Goal: Transaction & Acquisition: Purchase product/service

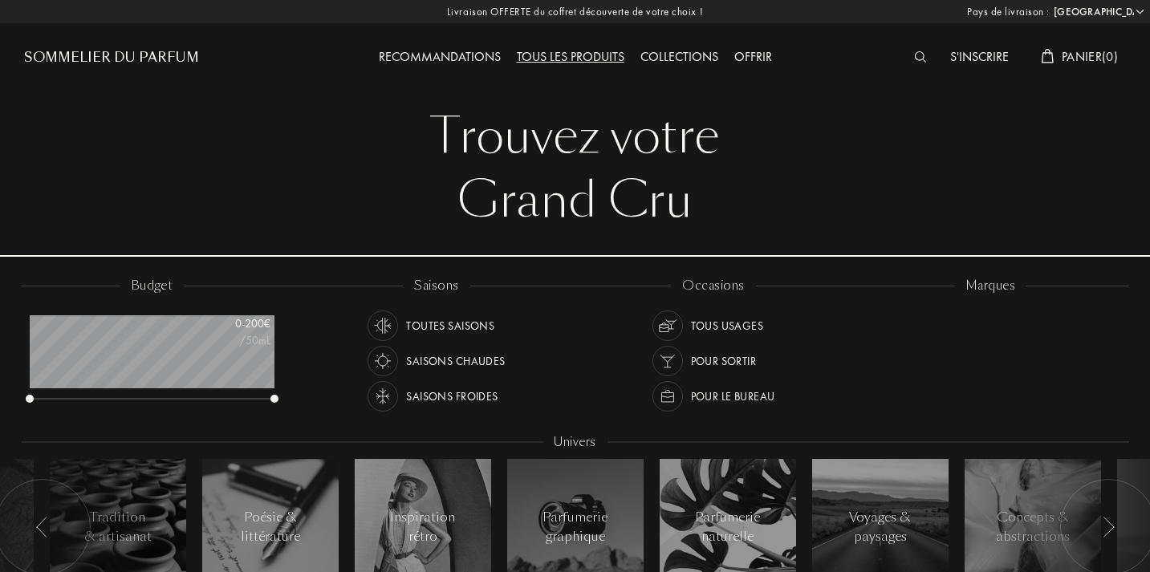
select select "FR"
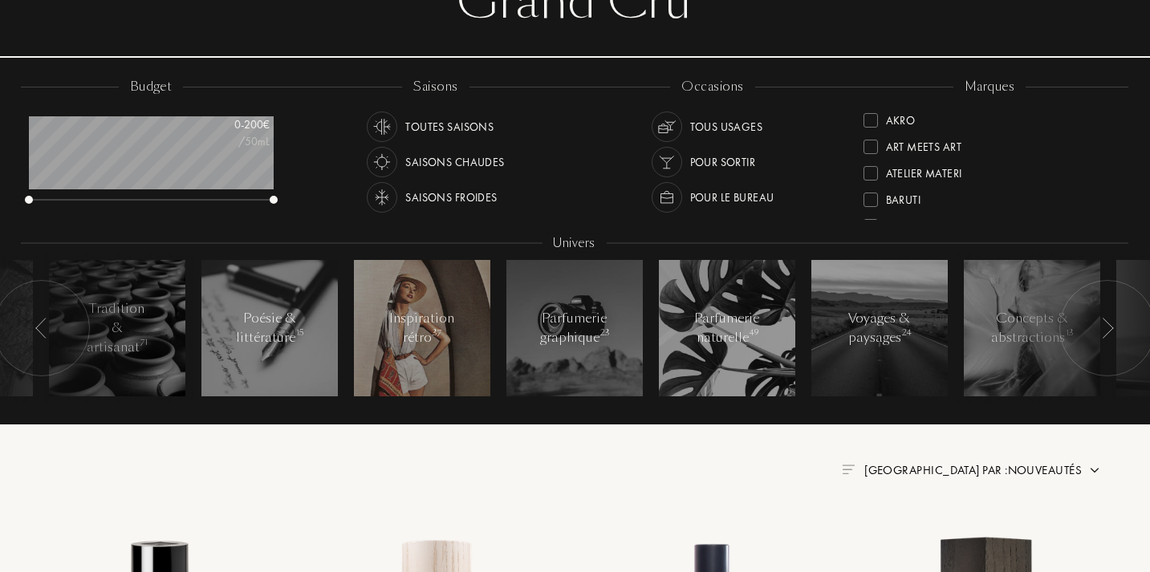
scroll to position [207, 1]
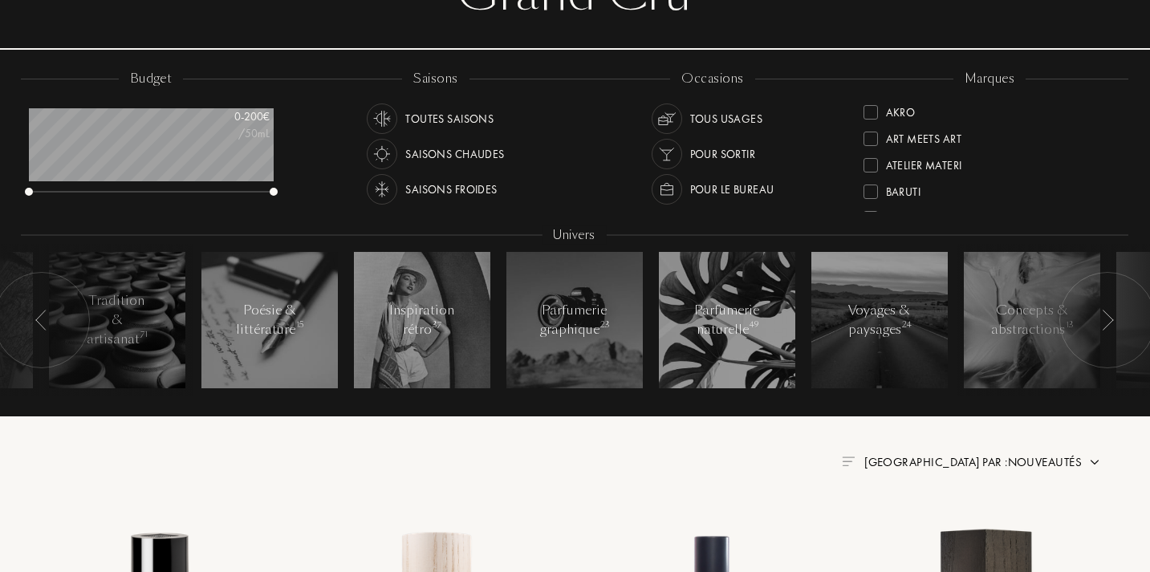
click at [479, 185] on div "Saisons froides" at bounding box center [451, 189] width 92 height 31
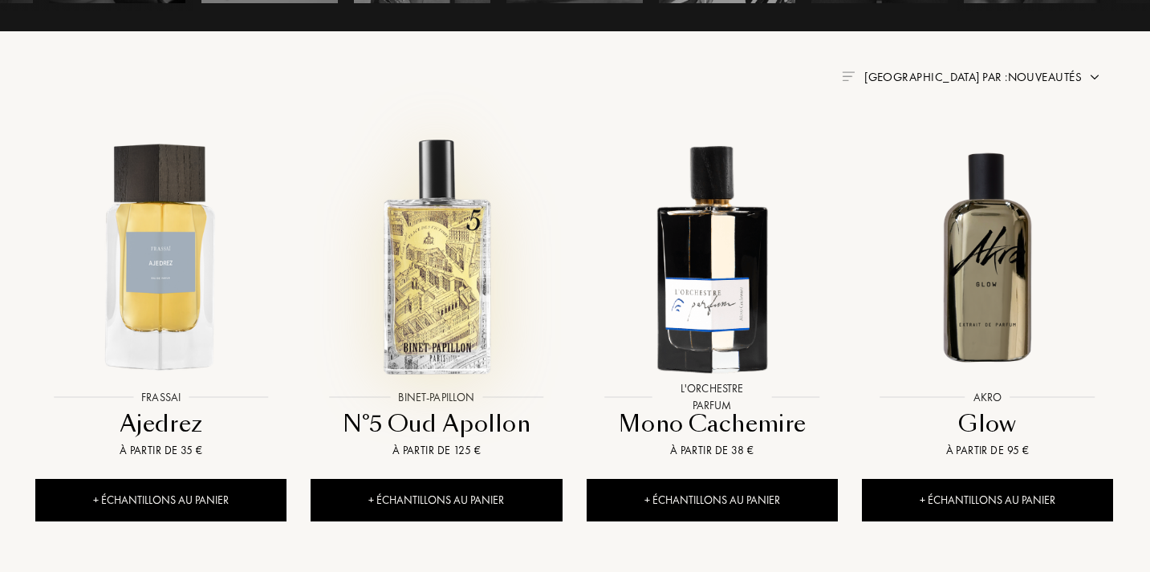
scroll to position [605, 1]
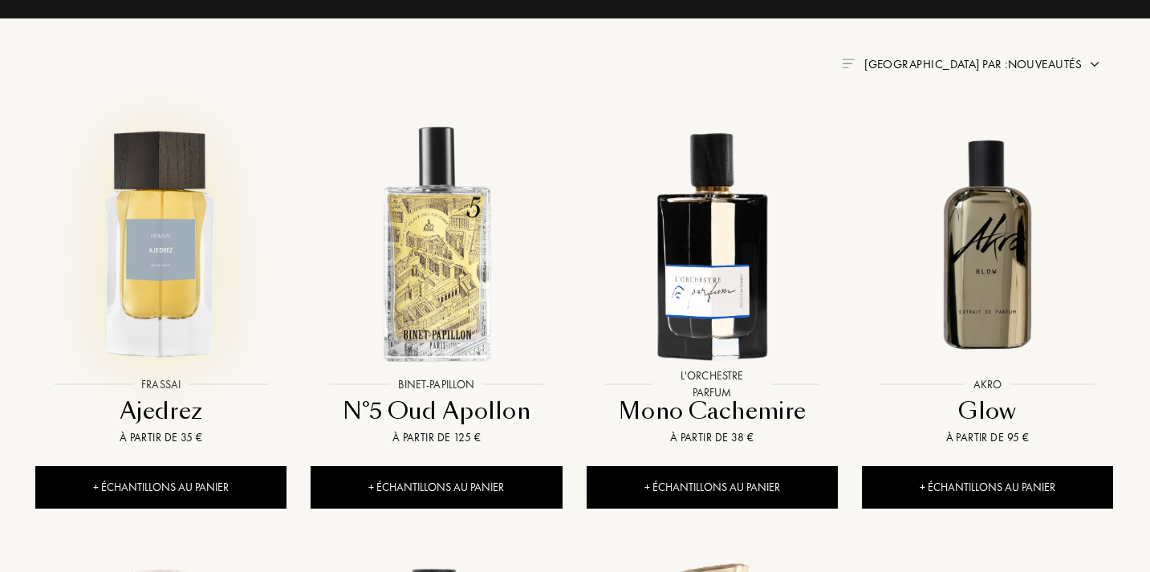
click at [158, 246] on img at bounding box center [161, 244] width 248 height 248
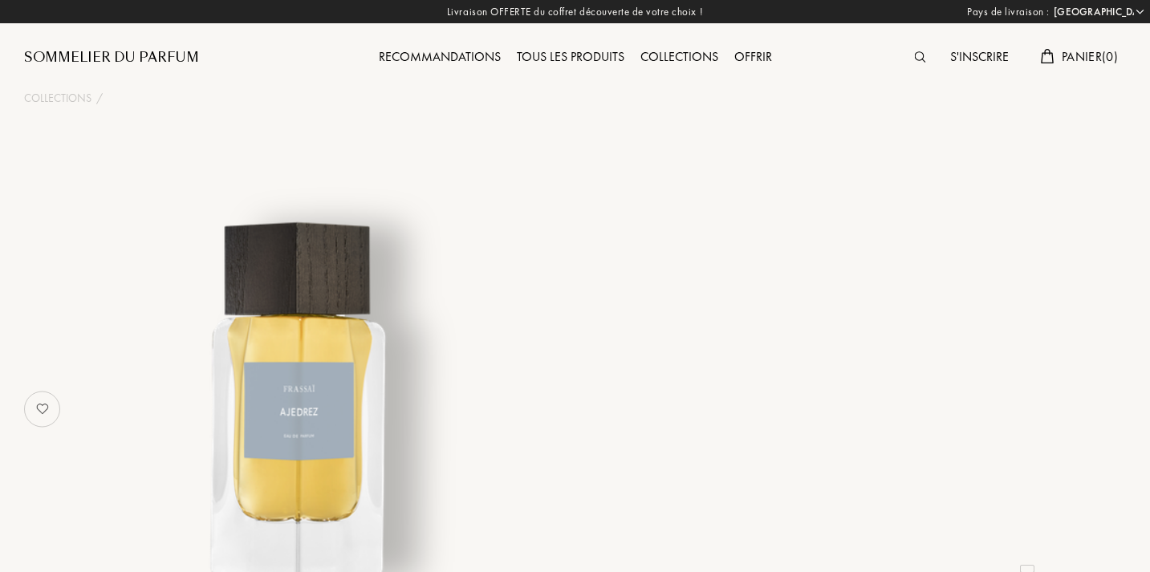
select select "FR"
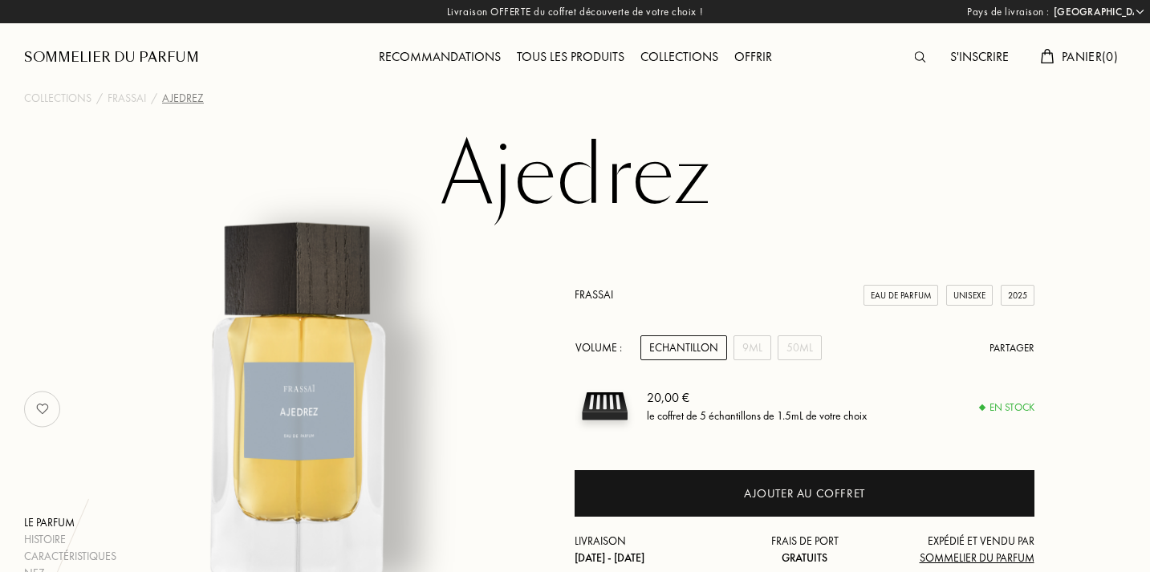
click at [558, 193] on h1 "Ajedrez" at bounding box center [575, 176] width 803 height 88
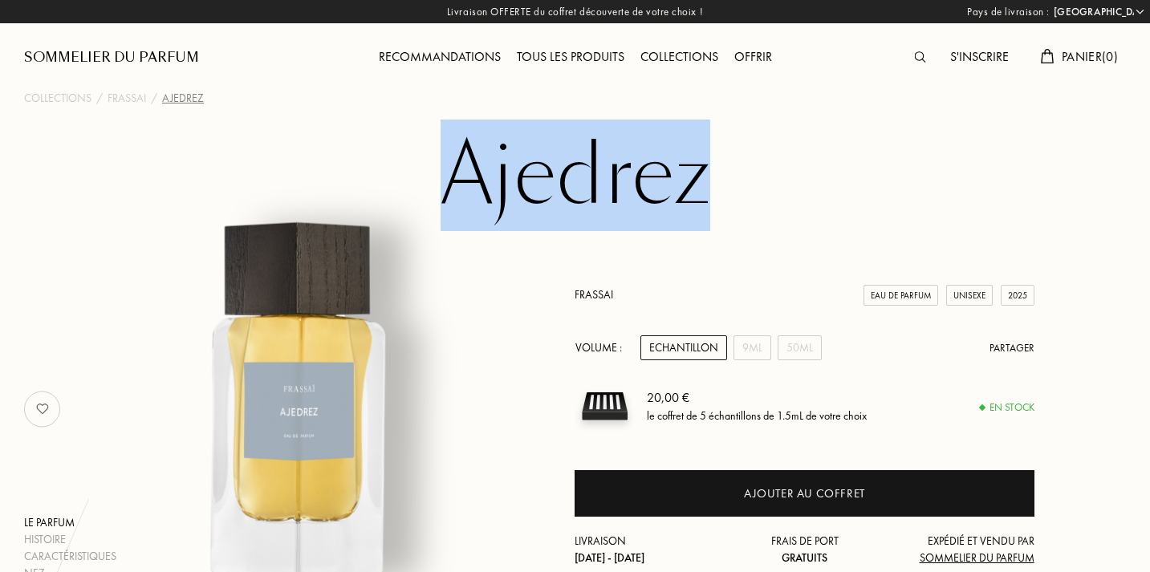
click at [558, 193] on h1 "Ajedrez" at bounding box center [575, 176] width 803 height 88
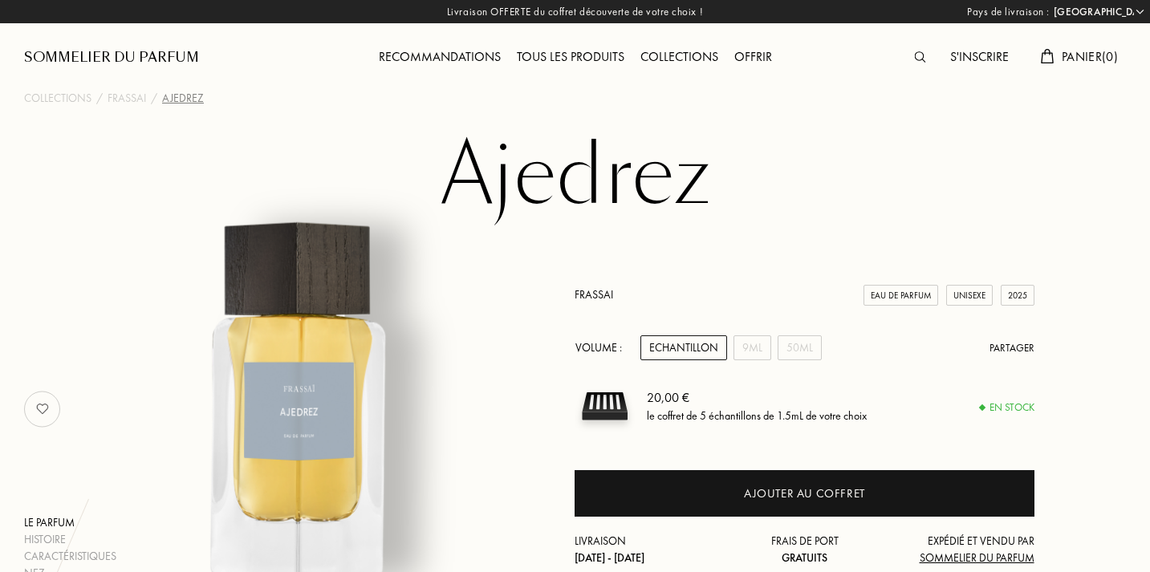
click at [558, 193] on h1 "Ajedrez" at bounding box center [575, 176] width 803 height 88
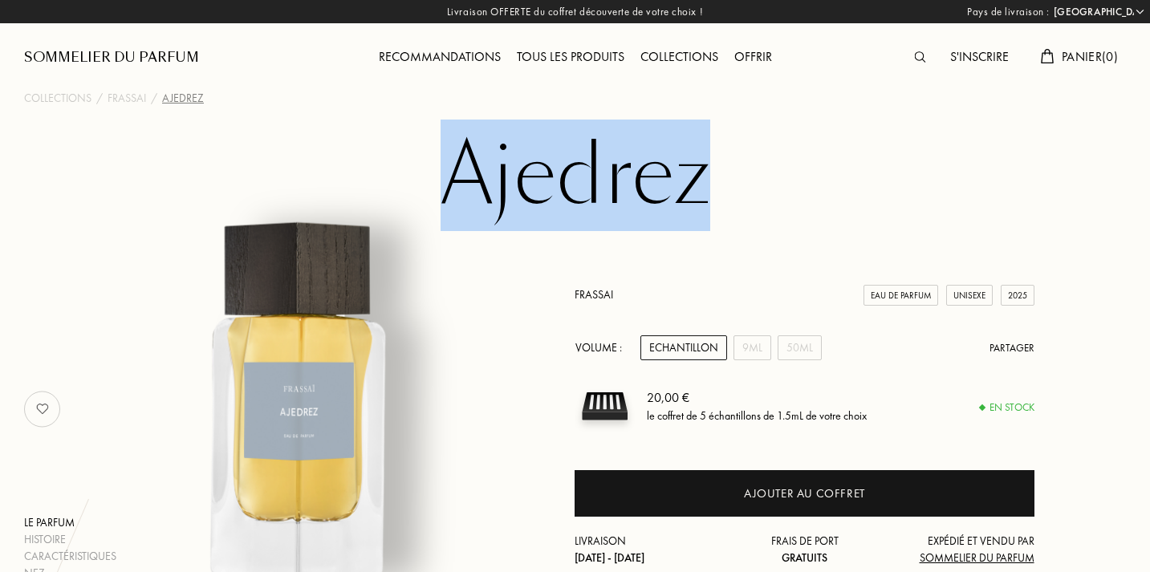
click at [558, 193] on h1 "Ajedrez" at bounding box center [575, 176] width 803 height 88
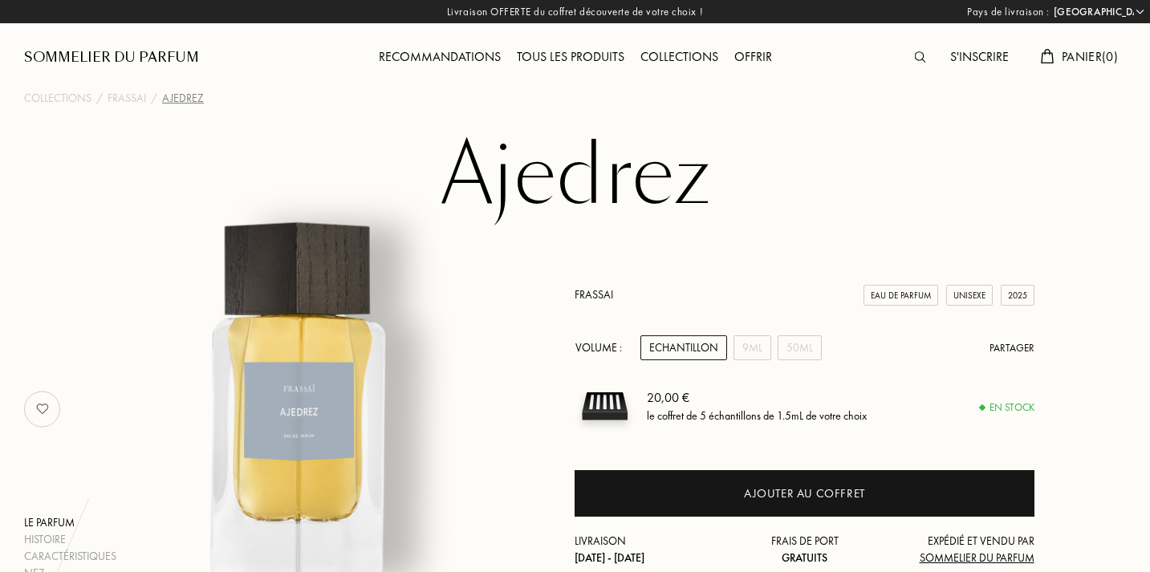
click at [558, 193] on h1 "Ajedrez" at bounding box center [575, 176] width 803 height 88
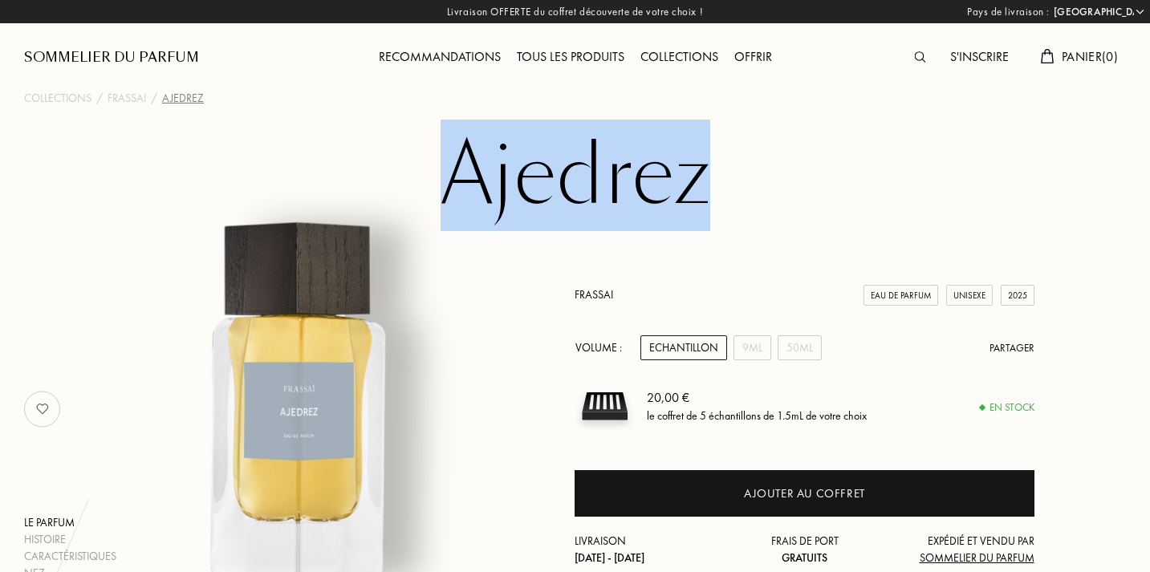
click at [558, 193] on h1 "Ajedrez" at bounding box center [575, 176] width 803 height 88
copy h1 "Ajedrez"
click at [756, 348] on div "9mL" at bounding box center [753, 348] width 38 height 25
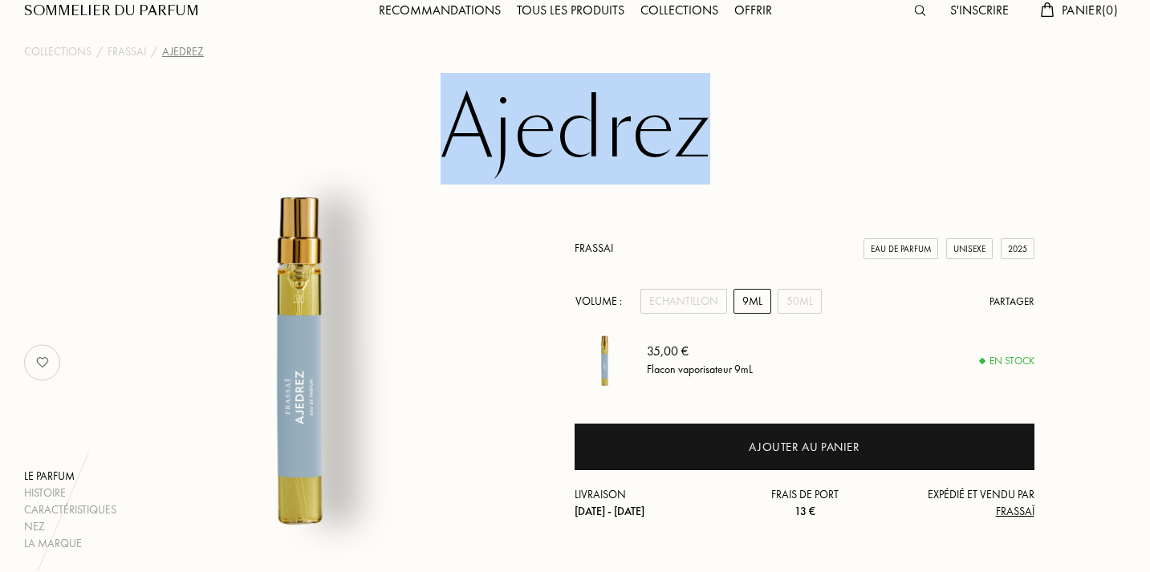
scroll to position [56, 0]
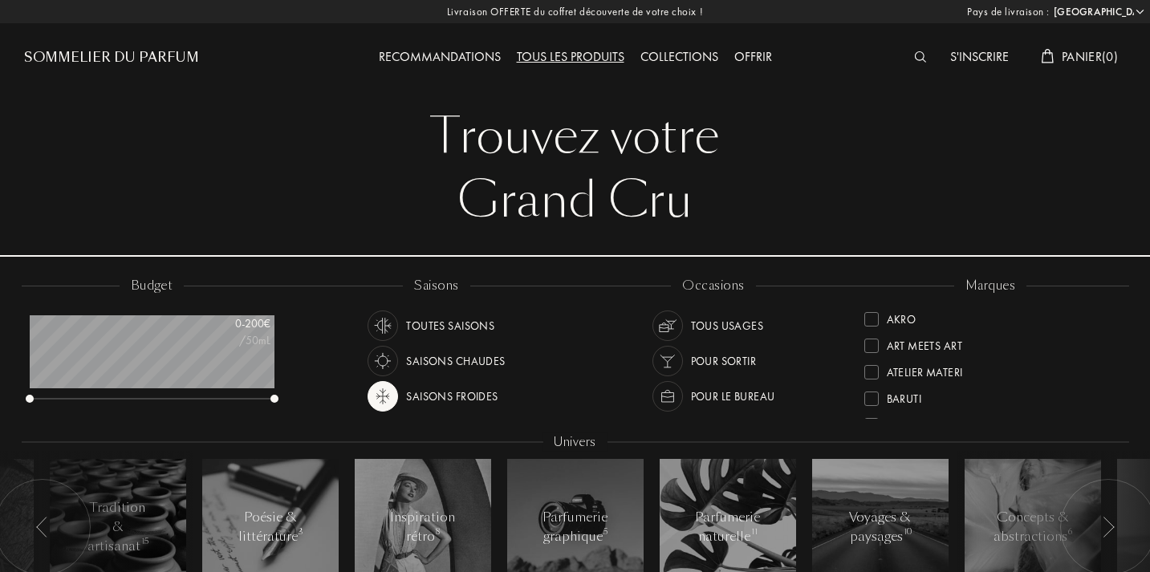
select select "FR"
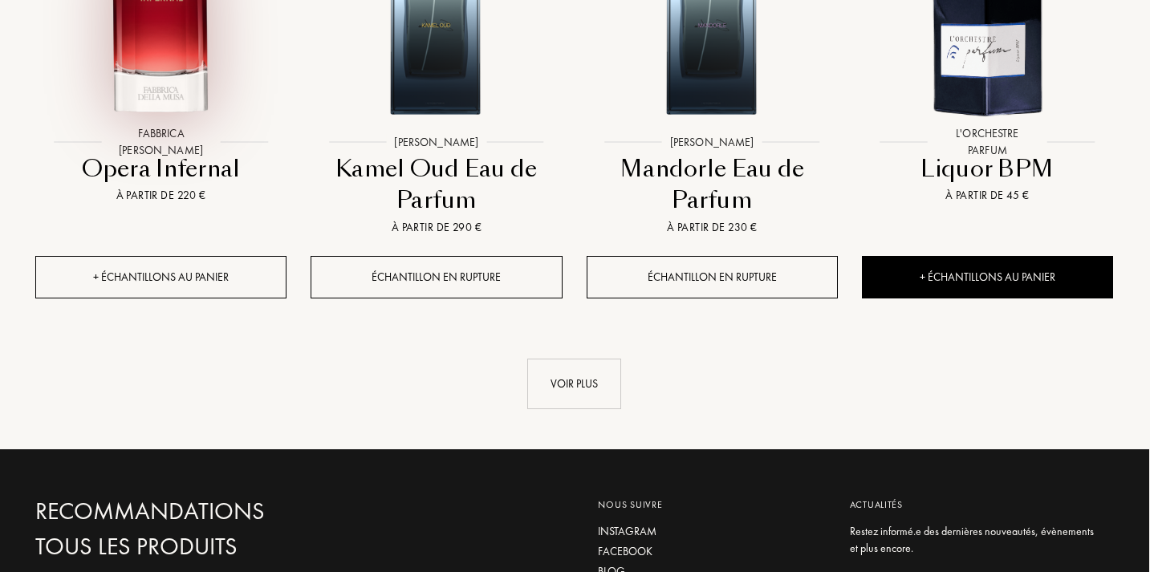
scroll to position [1728, 1]
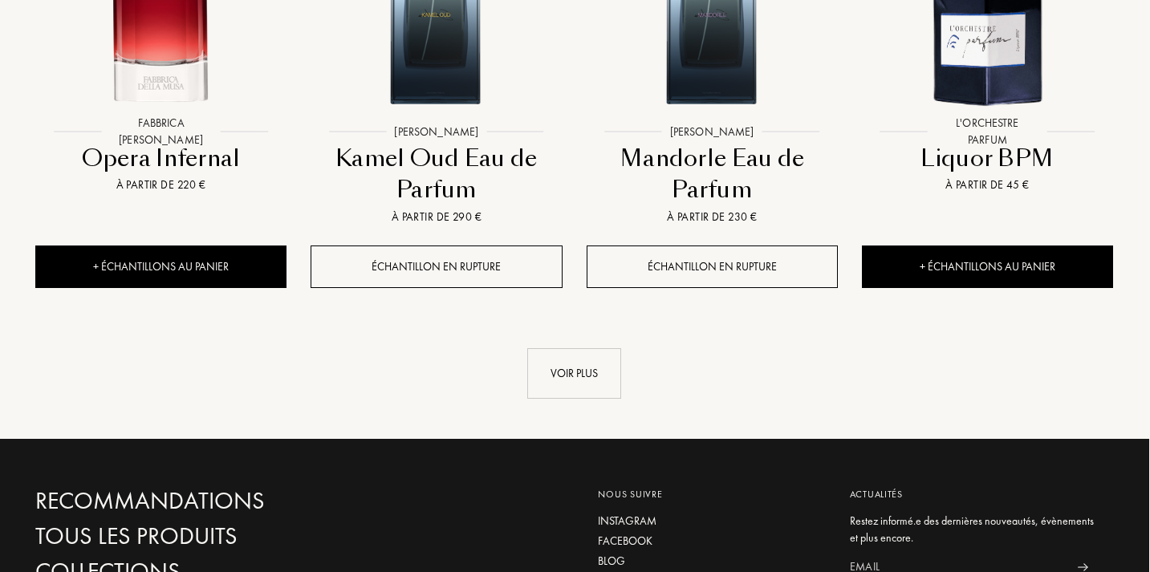
click at [576, 372] on div "Voir plus" at bounding box center [574, 373] width 94 height 51
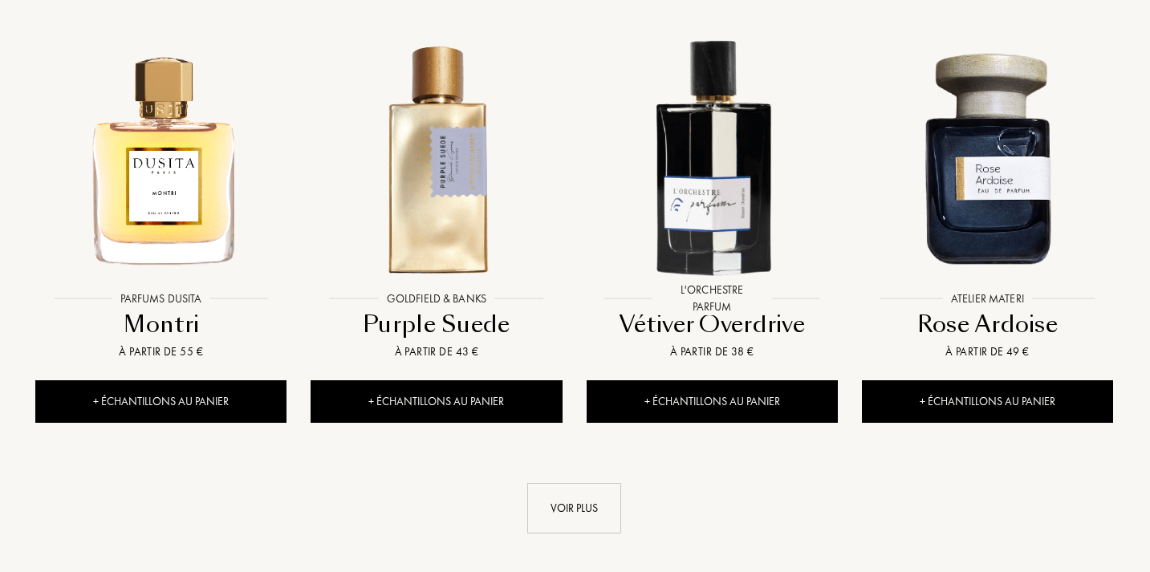
scroll to position [2899, 1]
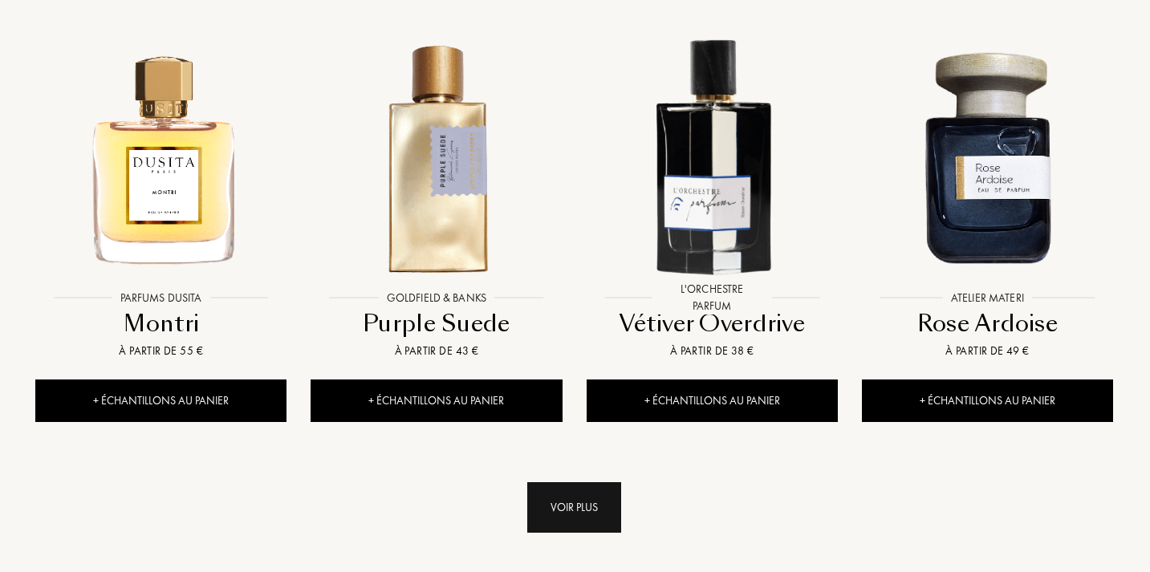
click at [550, 515] on div "Voir plus" at bounding box center [574, 507] width 94 height 51
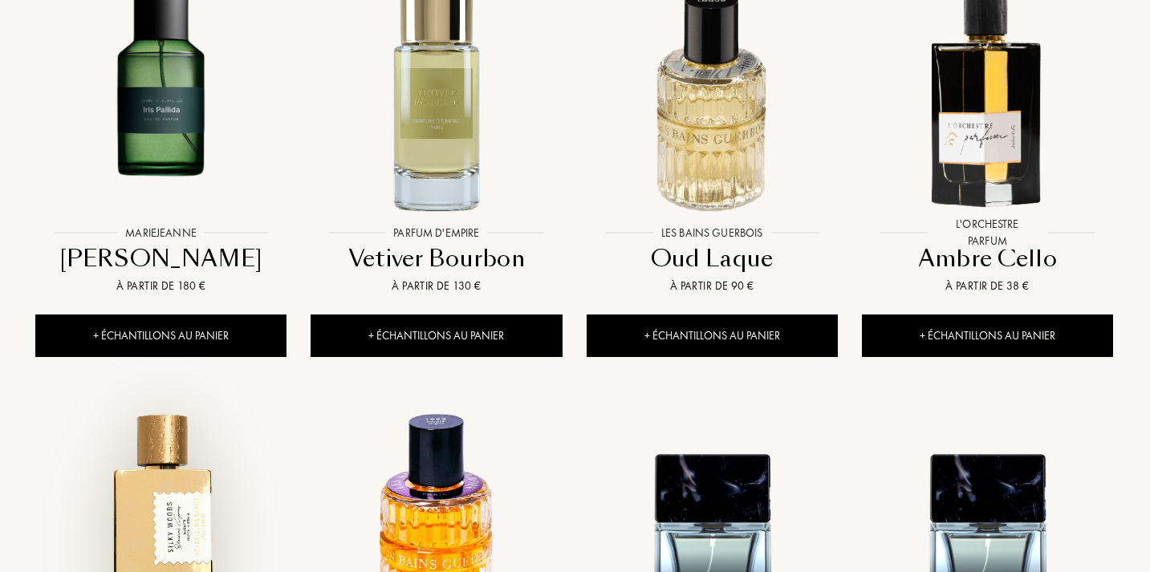
scroll to position [3397, 1]
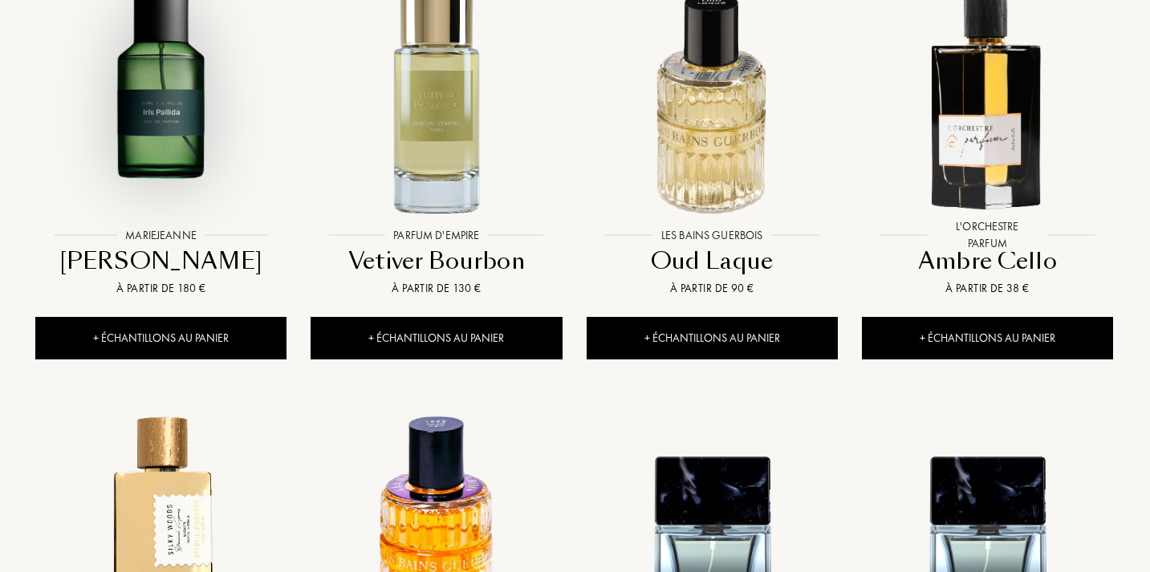
click at [153, 104] on img at bounding box center [161, 94] width 248 height 248
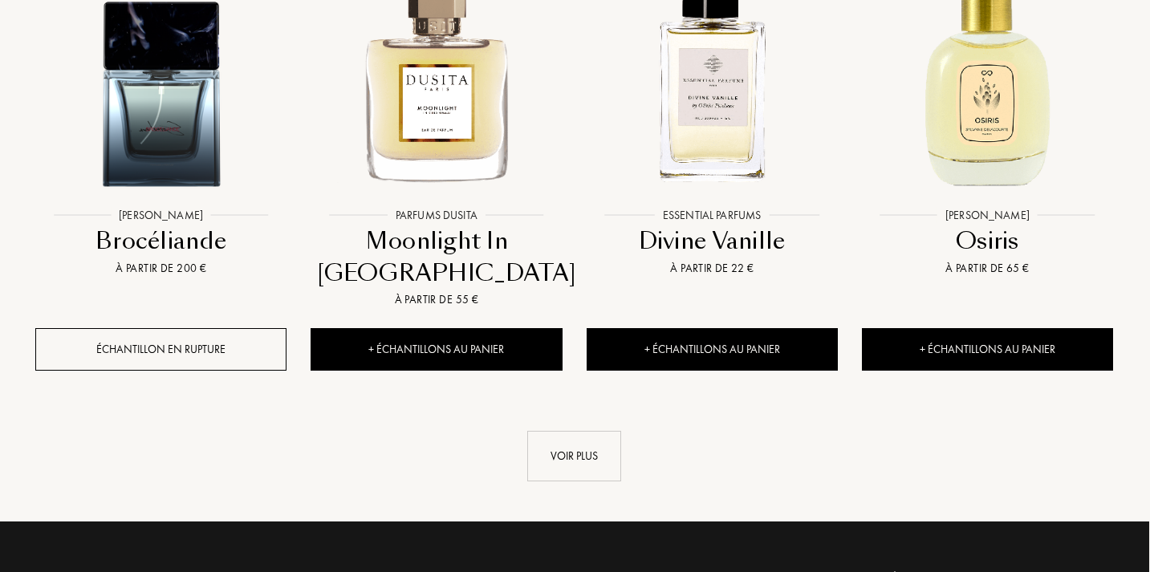
scroll to position [4289, 1]
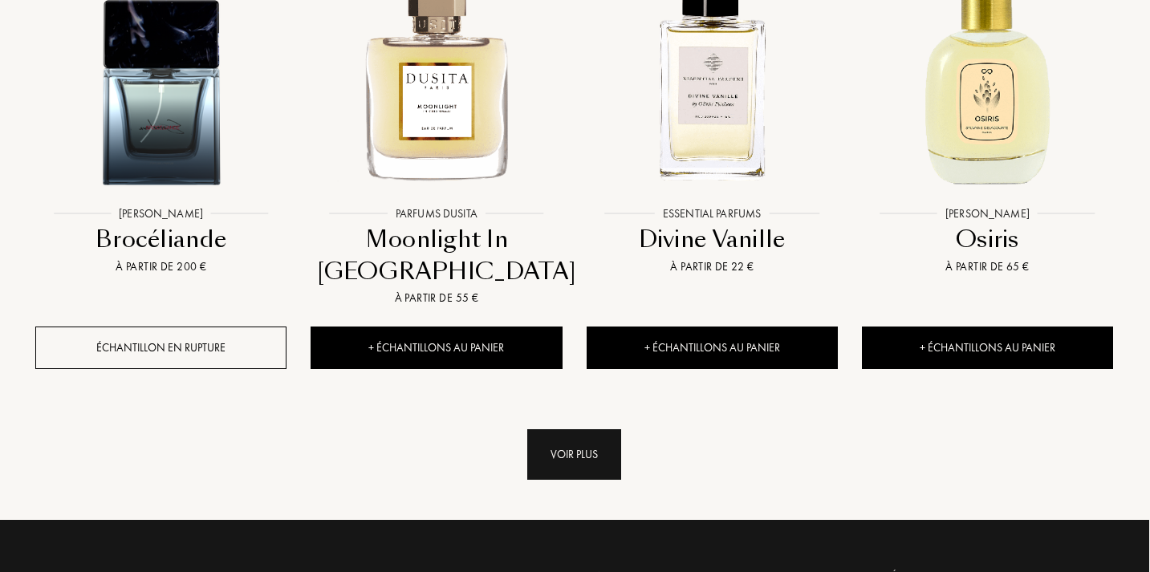
click at [556, 435] on div "Voir plus" at bounding box center [574, 454] width 94 height 51
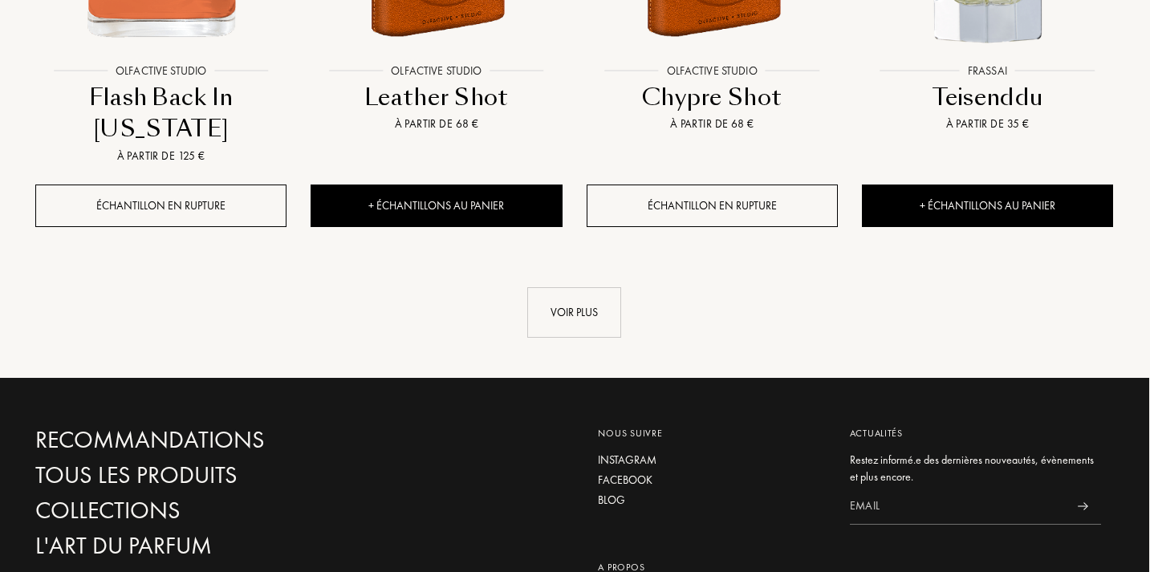
scroll to position [5853, 1]
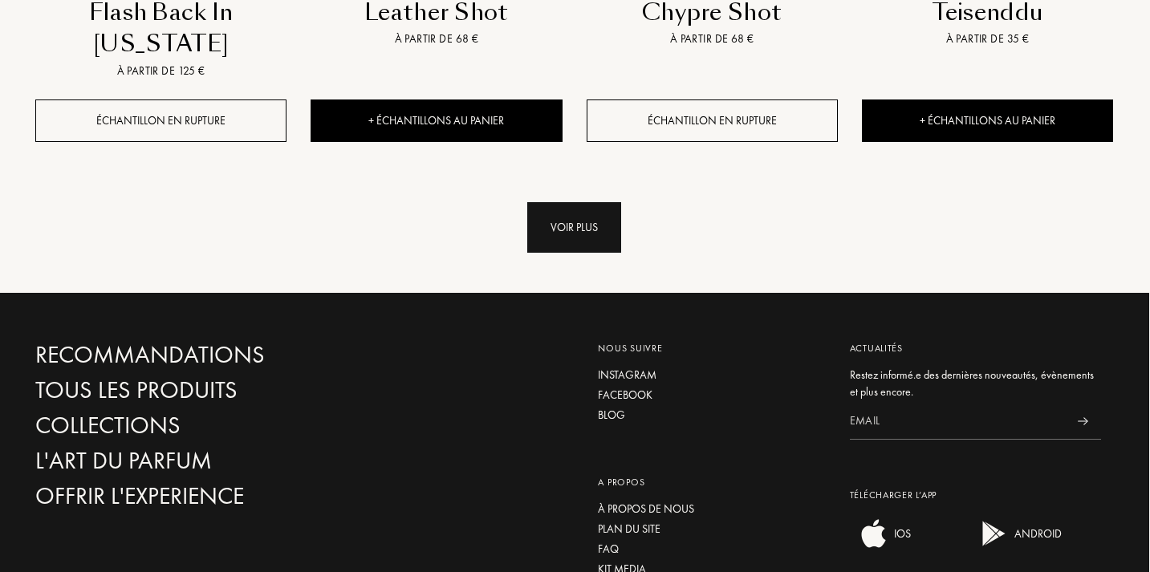
click at [547, 233] on div "Voir plus" at bounding box center [574, 227] width 94 height 51
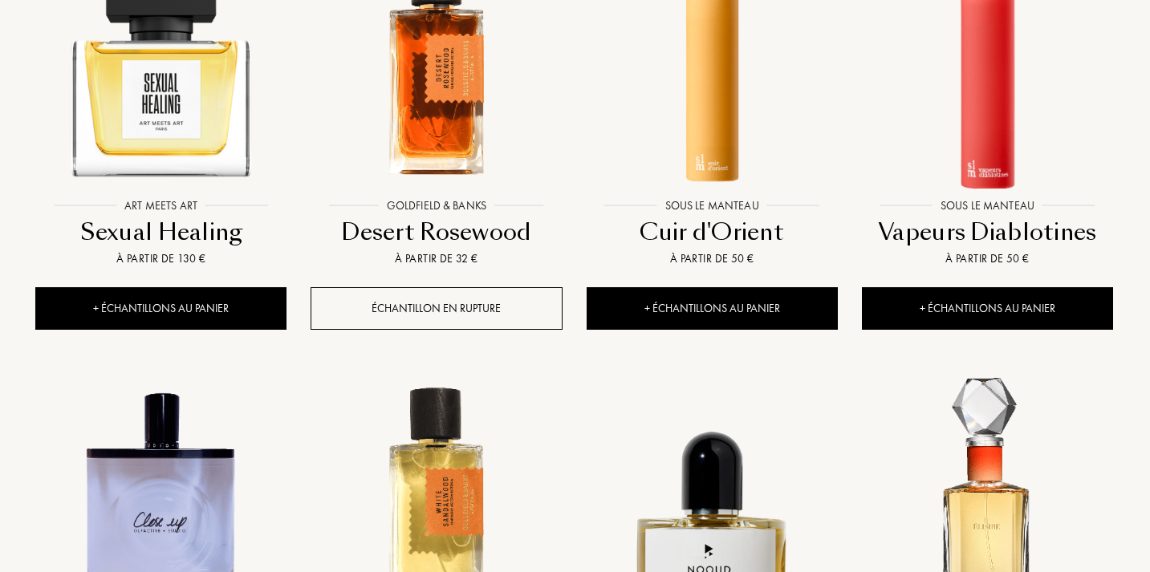
scroll to position [6568, 1]
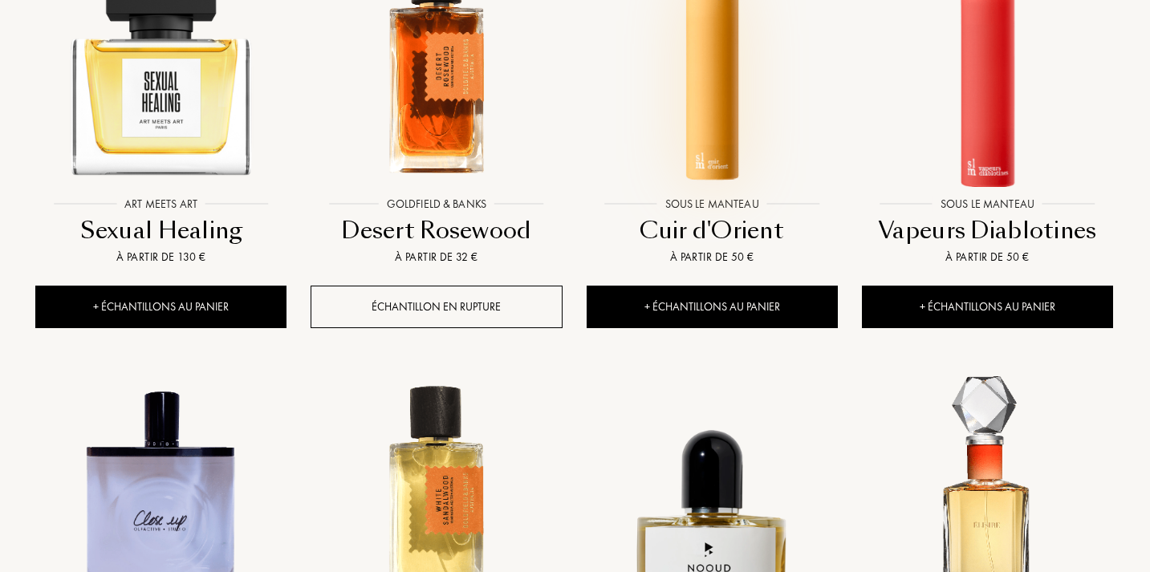
click at [722, 96] on img at bounding box center [712, 63] width 248 height 248
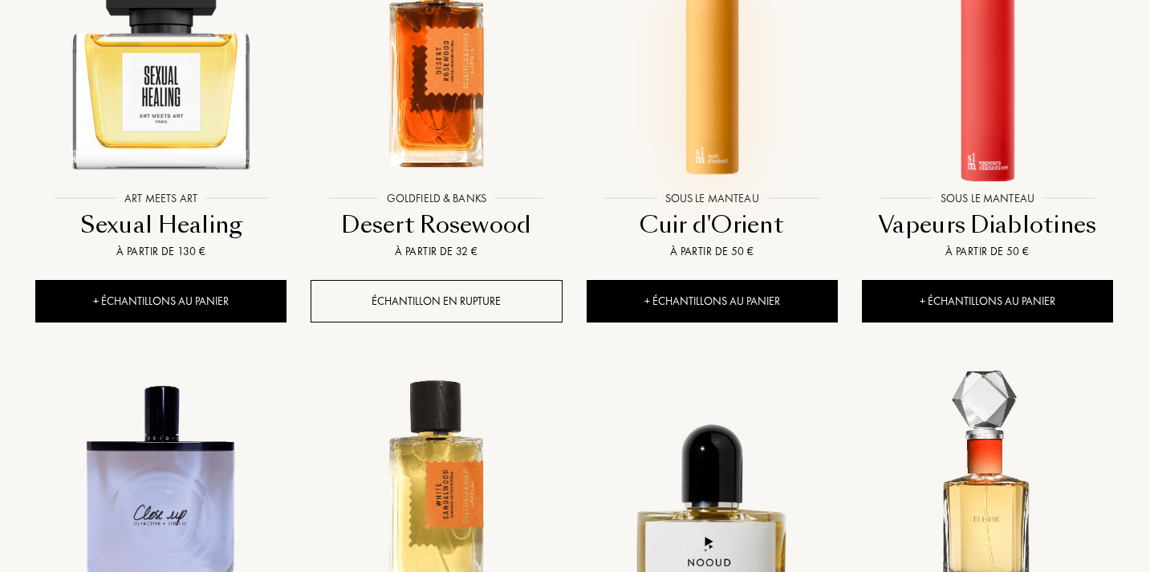
scroll to position [6575, 1]
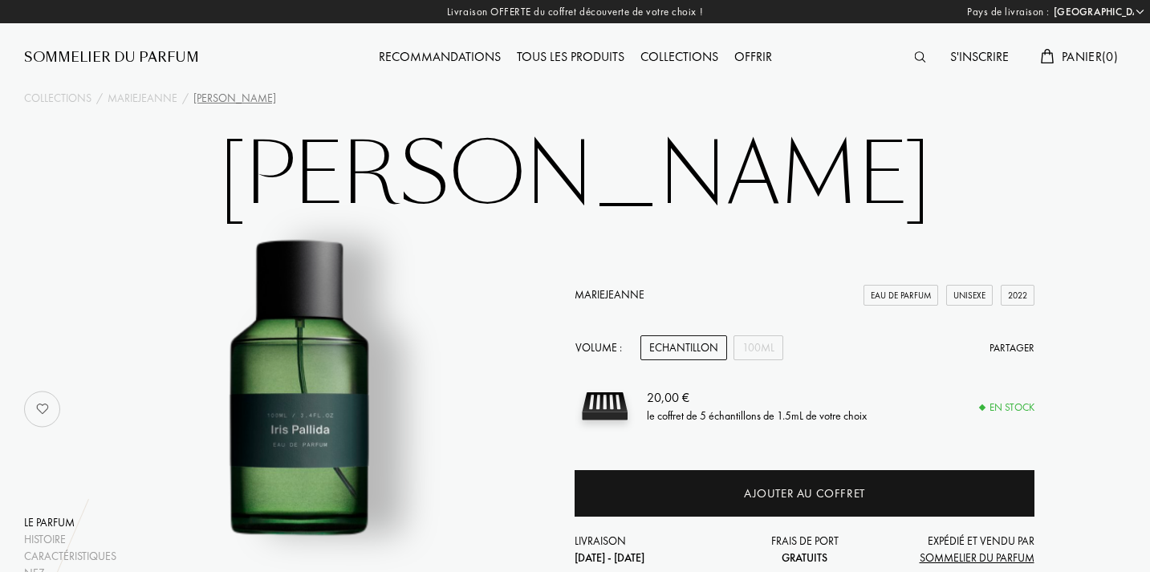
select select "FR"
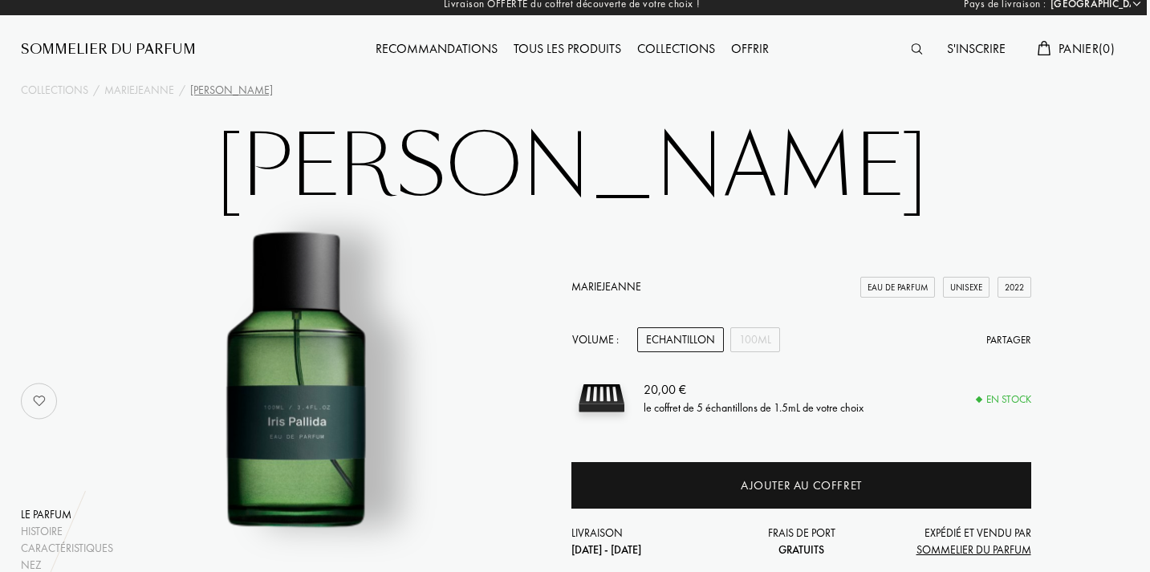
scroll to position [9, 3]
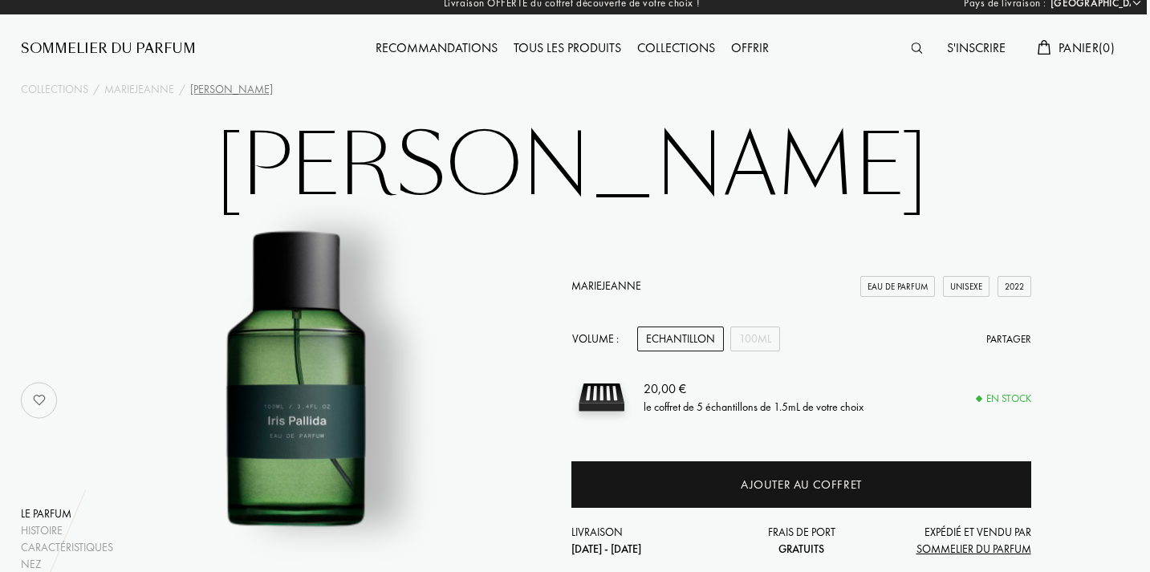
click at [601, 150] on h1 "Iris Pallida" at bounding box center [572, 167] width 803 height 88
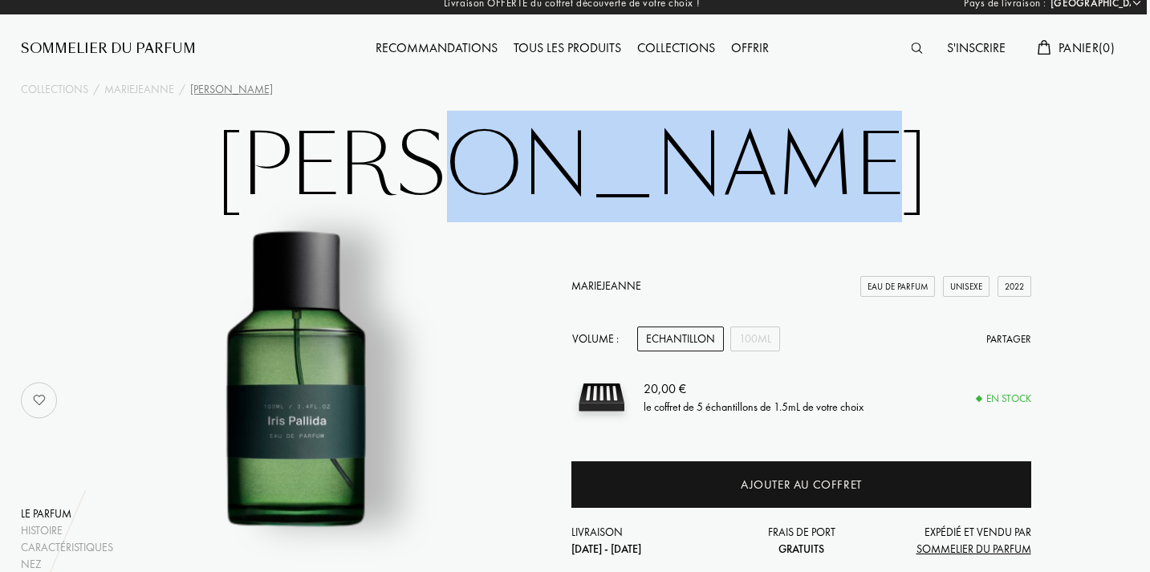
click at [601, 150] on h1 "Iris Pallida" at bounding box center [572, 167] width 803 height 88
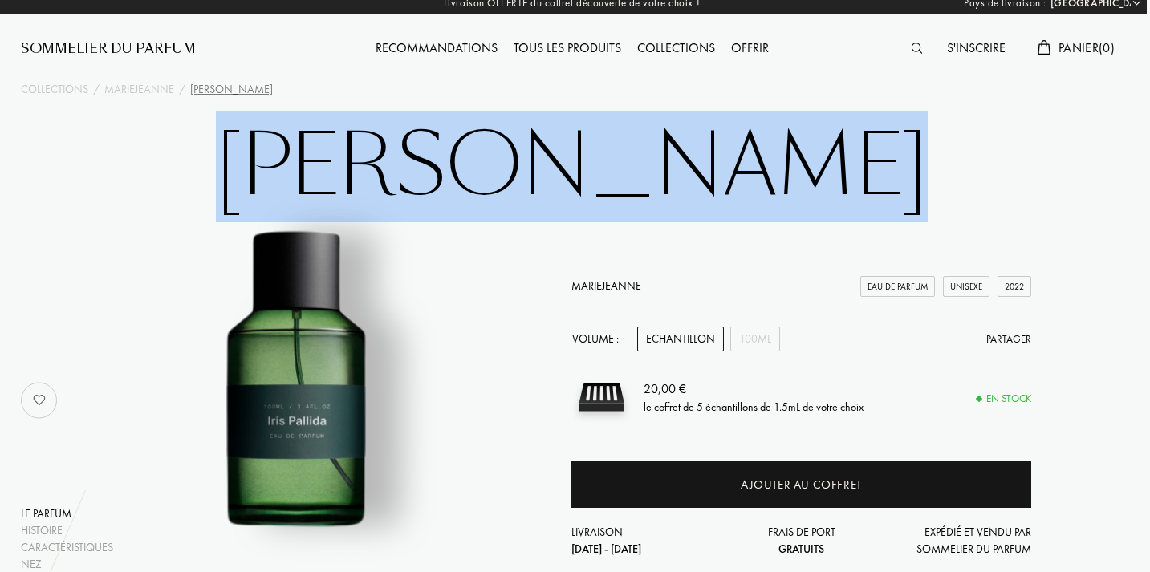
click at [601, 150] on h1 "Iris Pallida" at bounding box center [572, 167] width 803 height 88
copy h1 "Iris Pallida"
click at [758, 336] on div "100mL" at bounding box center [755, 339] width 50 height 25
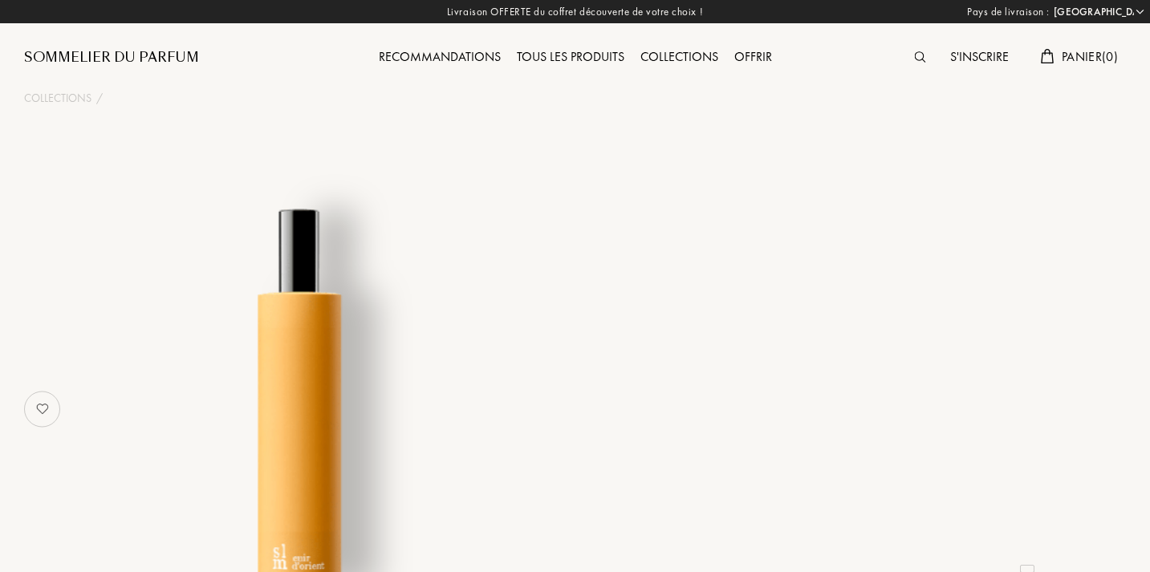
select select "FR"
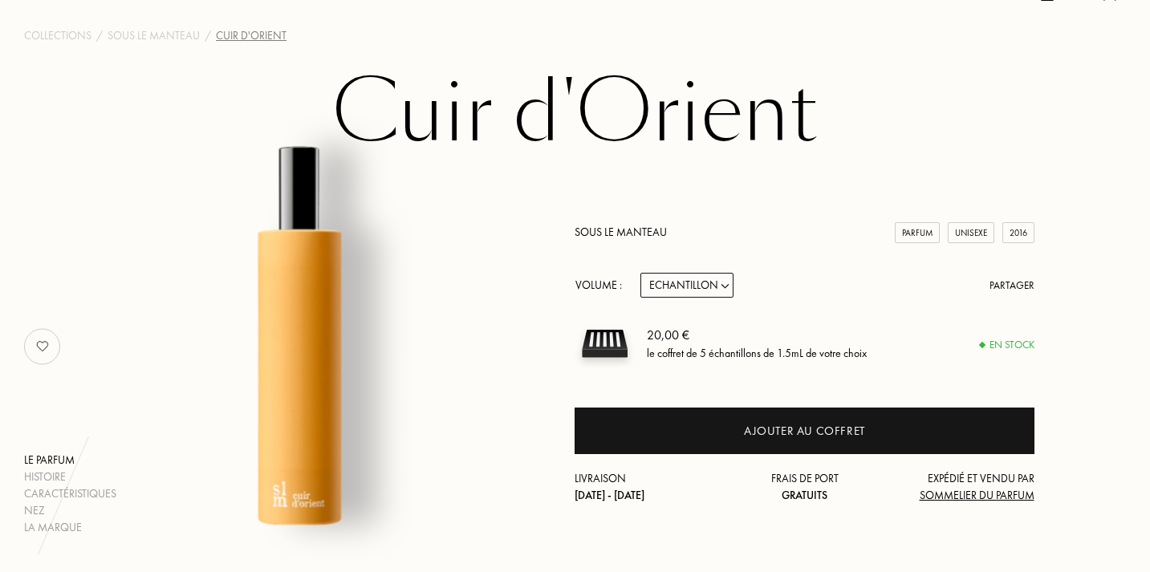
scroll to position [72, 0]
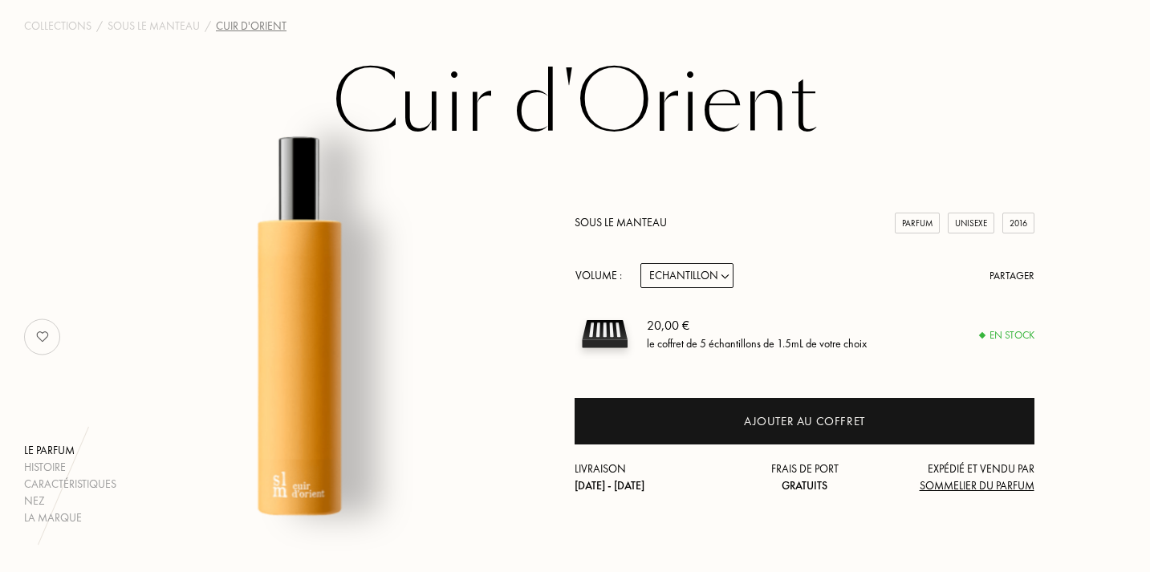
select select "1"
